Goal: Task Accomplishment & Management: Use online tool/utility

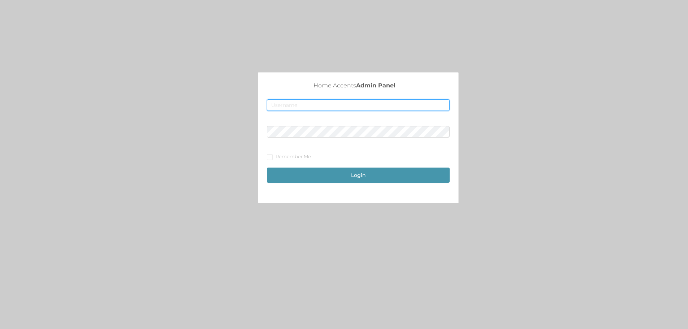
type input "[EMAIL_ADDRESS][DOMAIN_NAME]"
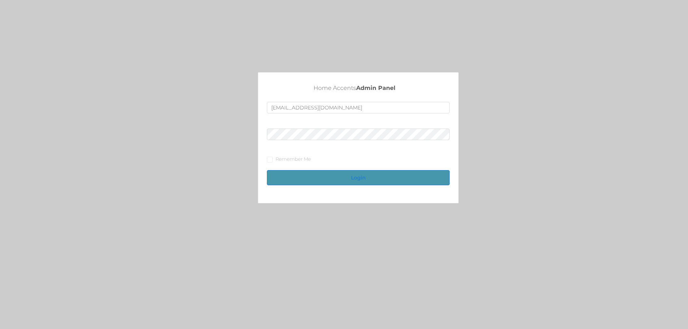
click at [343, 177] on button "Login" at bounding box center [358, 177] width 183 height 15
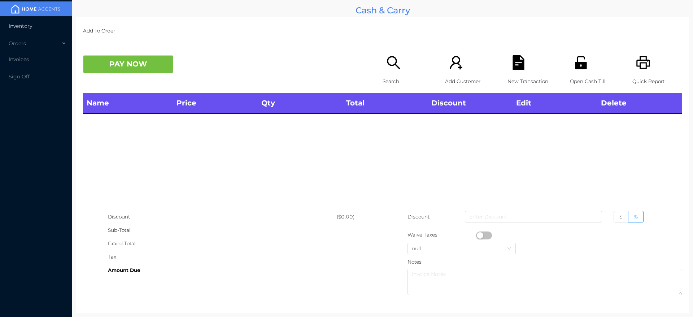
click at [27, 29] on span "Inventory" at bounding box center [20, 26] width 23 height 6
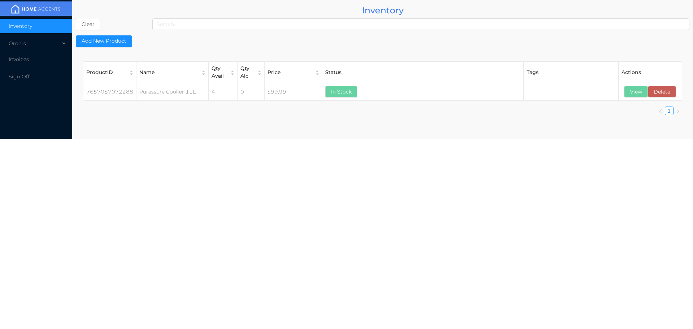
click at [640, 97] on button "View" at bounding box center [636, 92] width 24 height 12
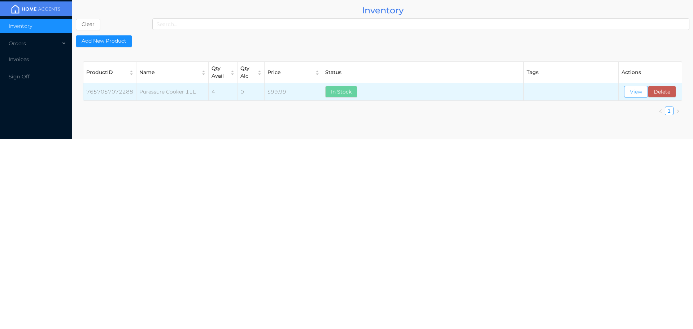
click at [634, 93] on button "View" at bounding box center [636, 92] width 24 height 12
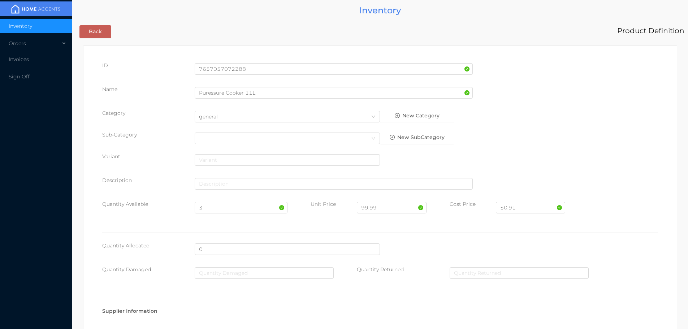
click at [95, 26] on button "Back" at bounding box center [95, 31] width 32 height 13
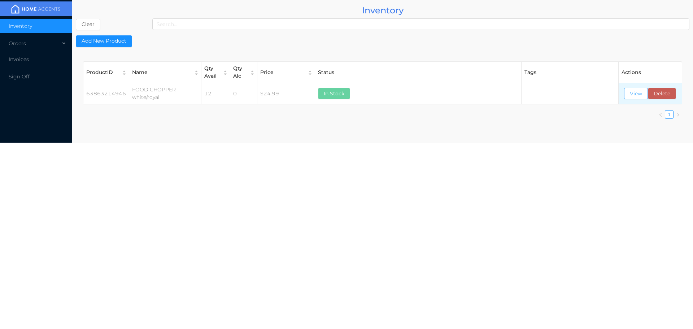
click at [639, 94] on button "View" at bounding box center [636, 94] width 24 height 12
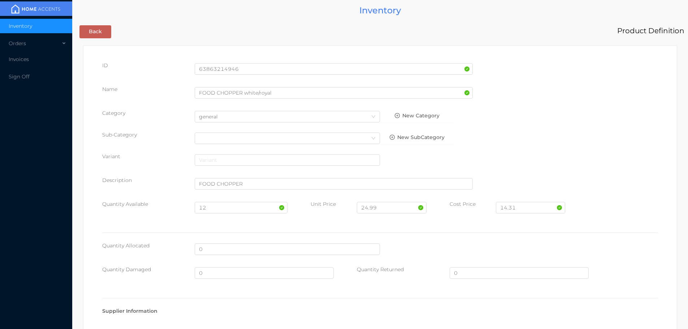
click at [104, 33] on button "Back" at bounding box center [95, 31] width 32 height 13
